Goal: Task Accomplishment & Management: Manage account settings

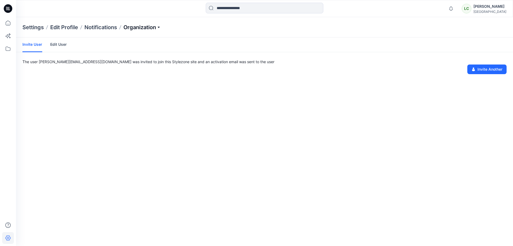
click at [135, 24] on p "Organization" at bounding box center [142, 27] width 37 height 7
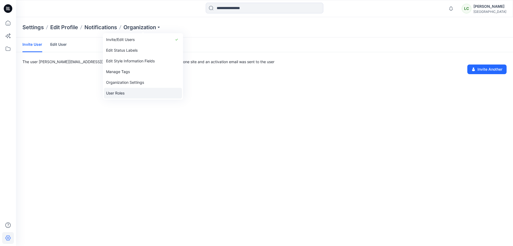
click at [120, 90] on link "User Roles" at bounding box center [143, 93] width 78 height 11
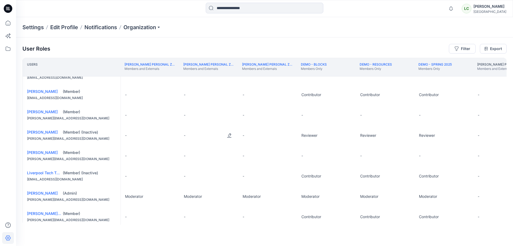
scroll to position [38, 0]
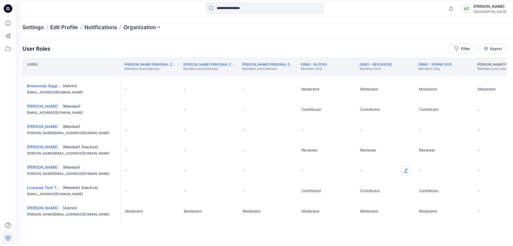
click at [408, 173] on button "Edit Role" at bounding box center [406, 170] width 10 height 10
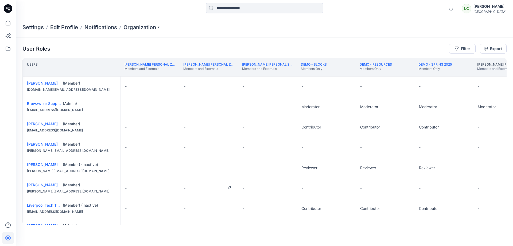
scroll to position [12, 0]
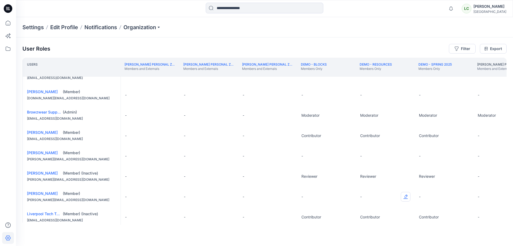
click at [404, 198] on button "Edit Role" at bounding box center [406, 197] width 10 height 10
click at [376, 178] on button "Contributor" at bounding box center [381, 176] width 58 height 10
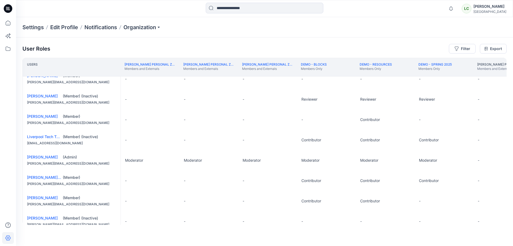
scroll to position [70, 0]
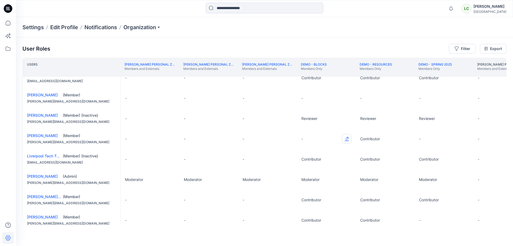
click at [349, 140] on button "Edit Role" at bounding box center [347, 139] width 10 height 10
click at [312, 171] on button "Contributor" at bounding box center [322, 173] width 58 height 10
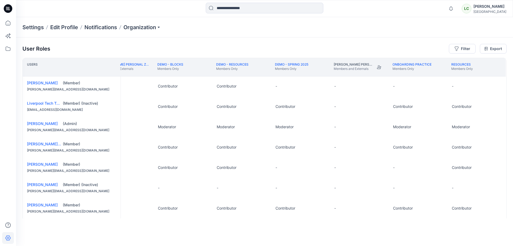
scroll to position [127, 203]
drag, startPoint x: 439, startPoint y: 187, endPoint x: 436, endPoint y: 187, distance: 3.0
click at [439, 187] on button "Edit Role" at bounding box center [439, 188] width 10 height 10
click at [401, 220] on button "Contributor" at bounding box center [413, 219] width 58 height 10
click at [334, 187] on p "-" at bounding box center [335, 187] width 2 height 5
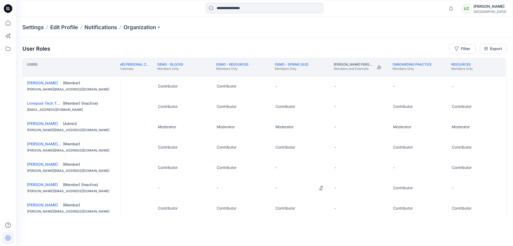
click at [319, 188] on div "-" at bounding box center [300, 188] width 59 height 20
click at [320, 186] on button "Edit Role" at bounding box center [321, 188] width 10 height 10
drag, startPoint x: 280, startPoint y: 218, endPoint x: 266, endPoint y: 211, distance: 15.8
click at [280, 218] on button "Contributor" at bounding box center [295, 218] width 58 height 10
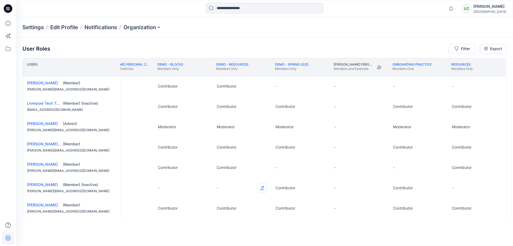
click at [261, 186] on button "Edit Role" at bounding box center [262, 188] width 10 height 10
click at [218, 218] on button "Contributor" at bounding box center [236, 218] width 58 height 10
click at [202, 188] on button "Edit Role" at bounding box center [204, 188] width 10 height 10
click at [168, 217] on button "Contributor" at bounding box center [177, 218] width 58 height 10
click at [498, 185] on button "Edit Role" at bounding box center [498, 188] width 10 height 10
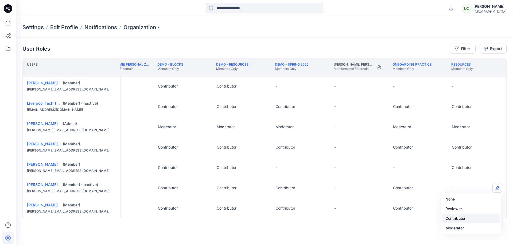
click at [455, 217] on button "Contributor" at bounding box center [471, 218] width 58 height 10
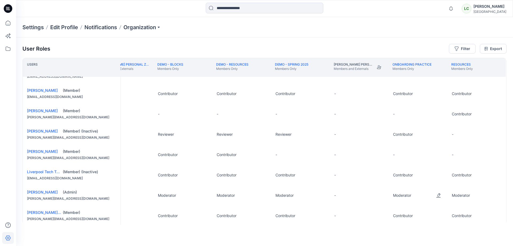
scroll to position [55, 203]
click at [497, 155] on button "Edit Role" at bounding box center [498, 154] width 10 height 10
click at [466, 188] on button "Contributor" at bounding box center [471, 188] width 58 height 10
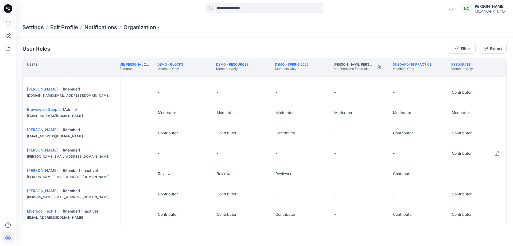
scroll to position [13, 203]
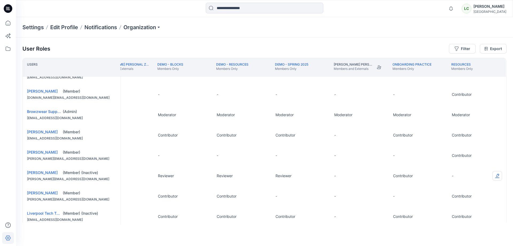
click at [497, 177] on button "Edit Role" at bounding box center [498, 176] width 10 height 10
drag, startPoint x: 455, startPoint y: 209, endPoint x: 449, endPoint y: 209, distance: 6.4
click at [455, 209] on button "Contributor" at bounding box center [471, 209] width 58 height 10
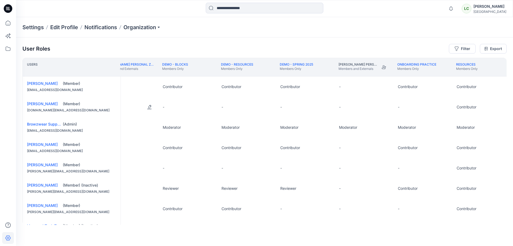
scroll to position [0, 197]
